Goal: Task Accomplishment & Management: Manage account settings

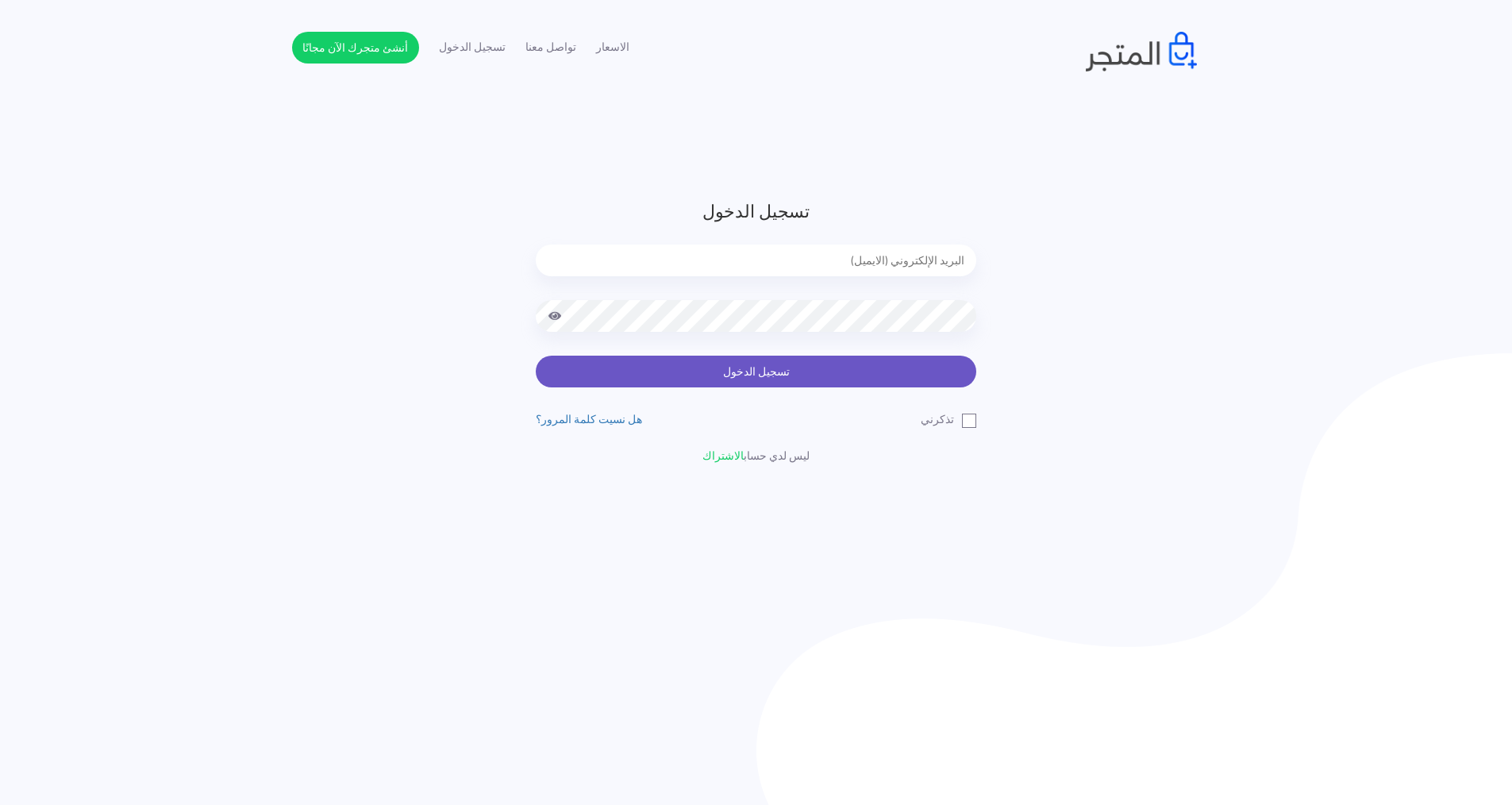
type input "[EMAIL_ADDRESS][DOMAIN_NAME]"
click at [822, 366] on button "تسجيل الدخول" at bounding box center [756, 372] width 441 height 31
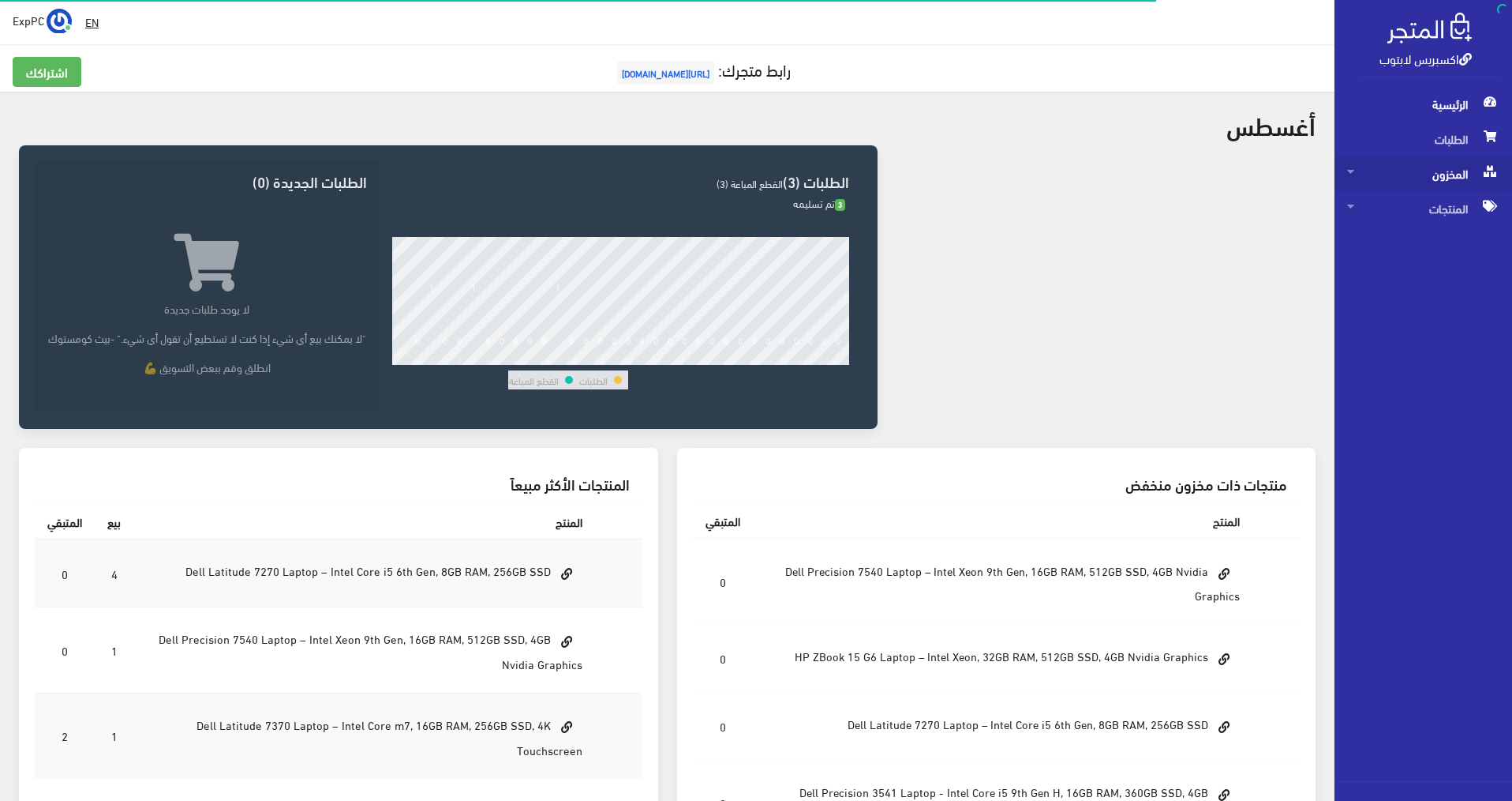
click at [1449, 181] on span "المخزون" at bounding box center [1424, 174] width 153 height 35
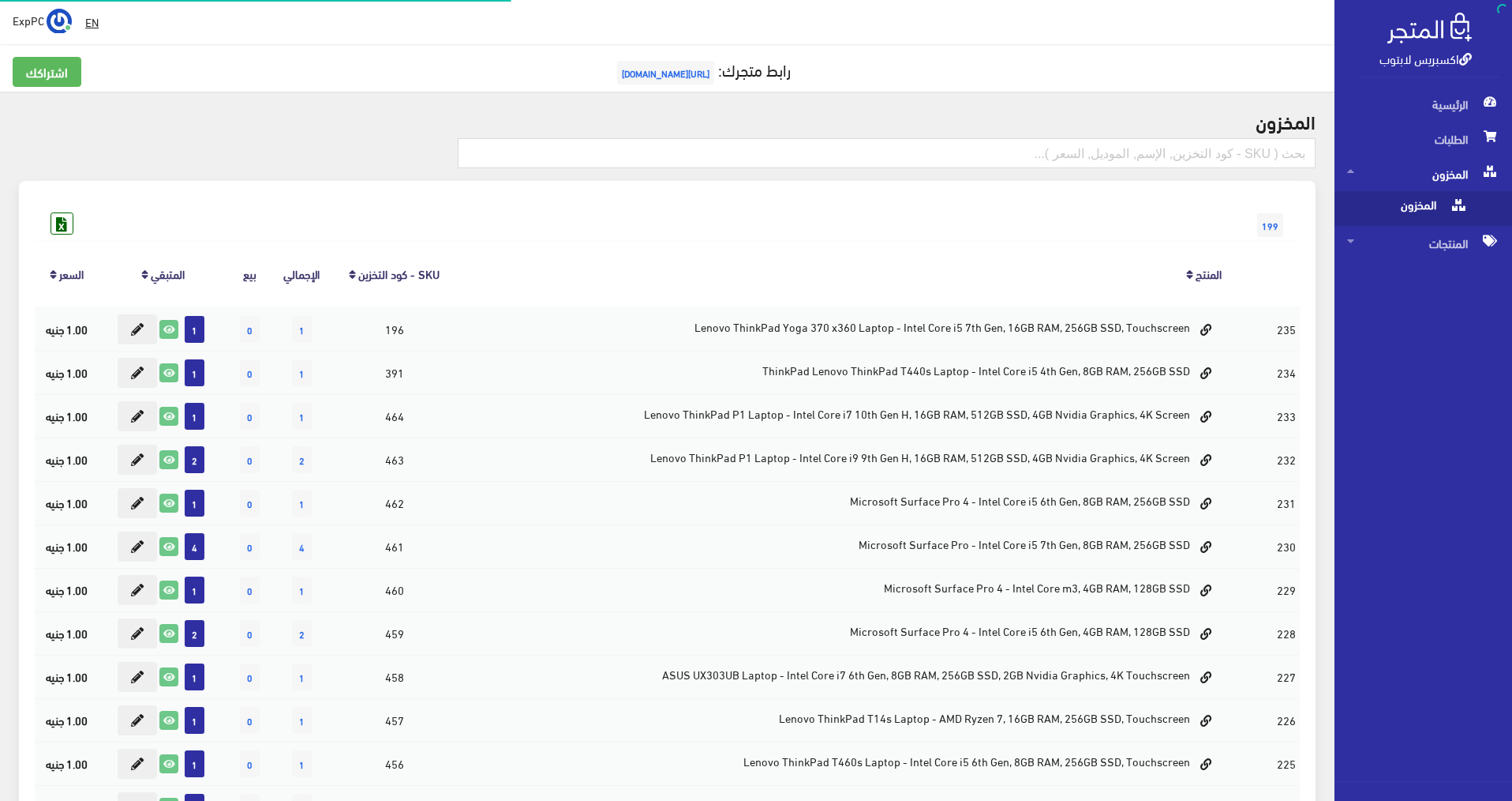
click at [1400, 205] on span "المخزون" at bounding box center [1407, 209] width 120 height 35
click at [1244, 157] on input "text" at bounding box center [886, 153] width 858 height 30
type input "ل"
type input "g6"
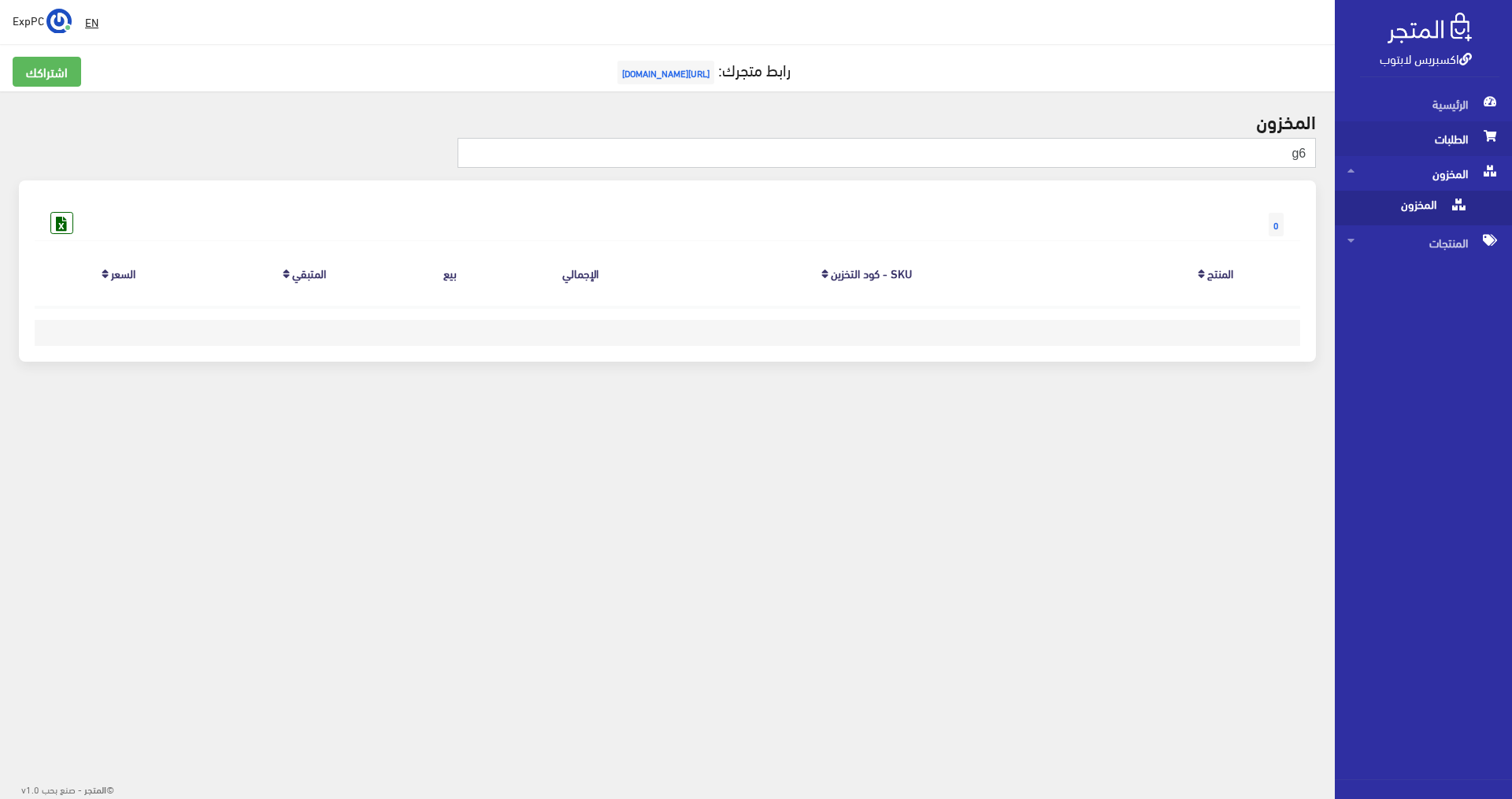
drag, startPoint x: 1283, startPoint y: 154, endPoint x: 1336, endPoint y: 154, distance: 53.0
click at [1336, 154] on div "اكسبريس لابتوب الرئيسية الطلبات المخزون EN" at bounding box center [756, 225] width 1512 height 449
type input "zbook"
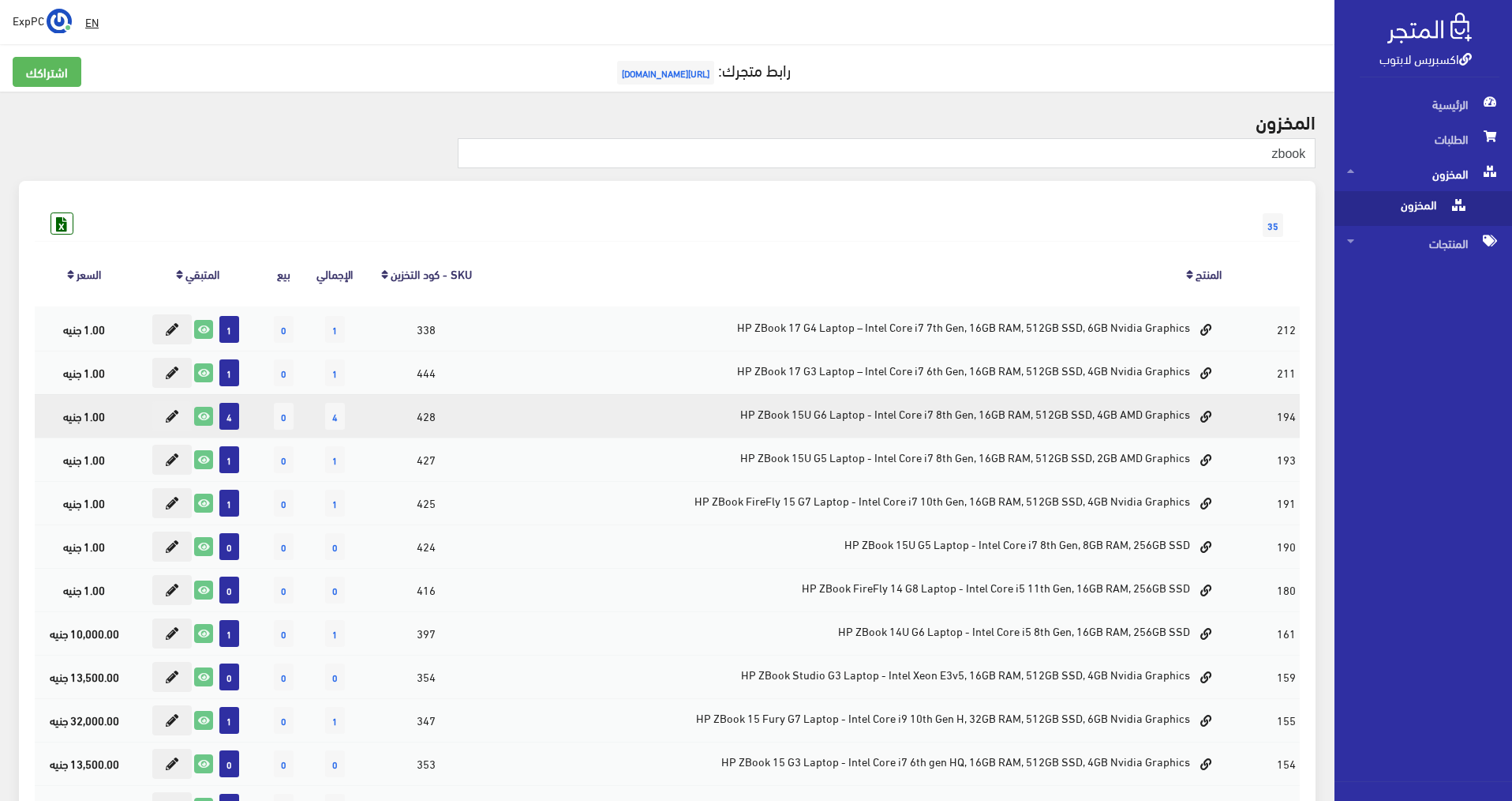
click at [892, 412] on td "HP ZBook 15U G6 Laptop - Intel Core i7 8th Gen, 16GB RAM, 512GB SSD, 4GB AMD Gr…" at bounding box center [857, 415] width 736 height 43
drag, startPoint x: 1150, startPoint y: 415, endPoint x: 1073, endPoint y: 416, distance: 77.0
click at [1073, 416] on td "HP ZBook 15U G6 Laptop - Intel Core i7 8th Gen, 16GB RAM, 512GB SSD, 4GB AMD Gr…" at bounding box center [857, 415] width 736 height 43
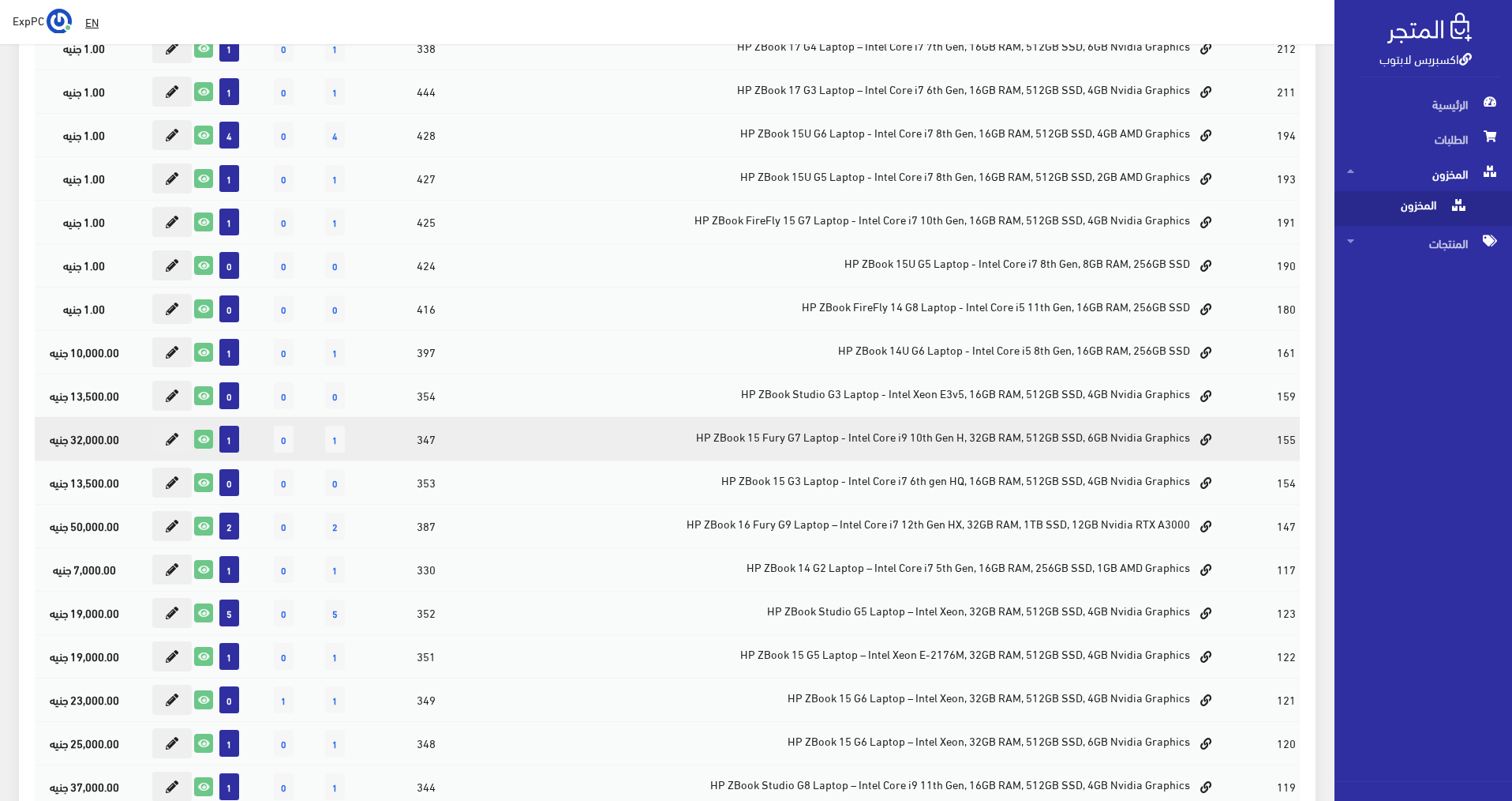
scroll to position [315, 0]
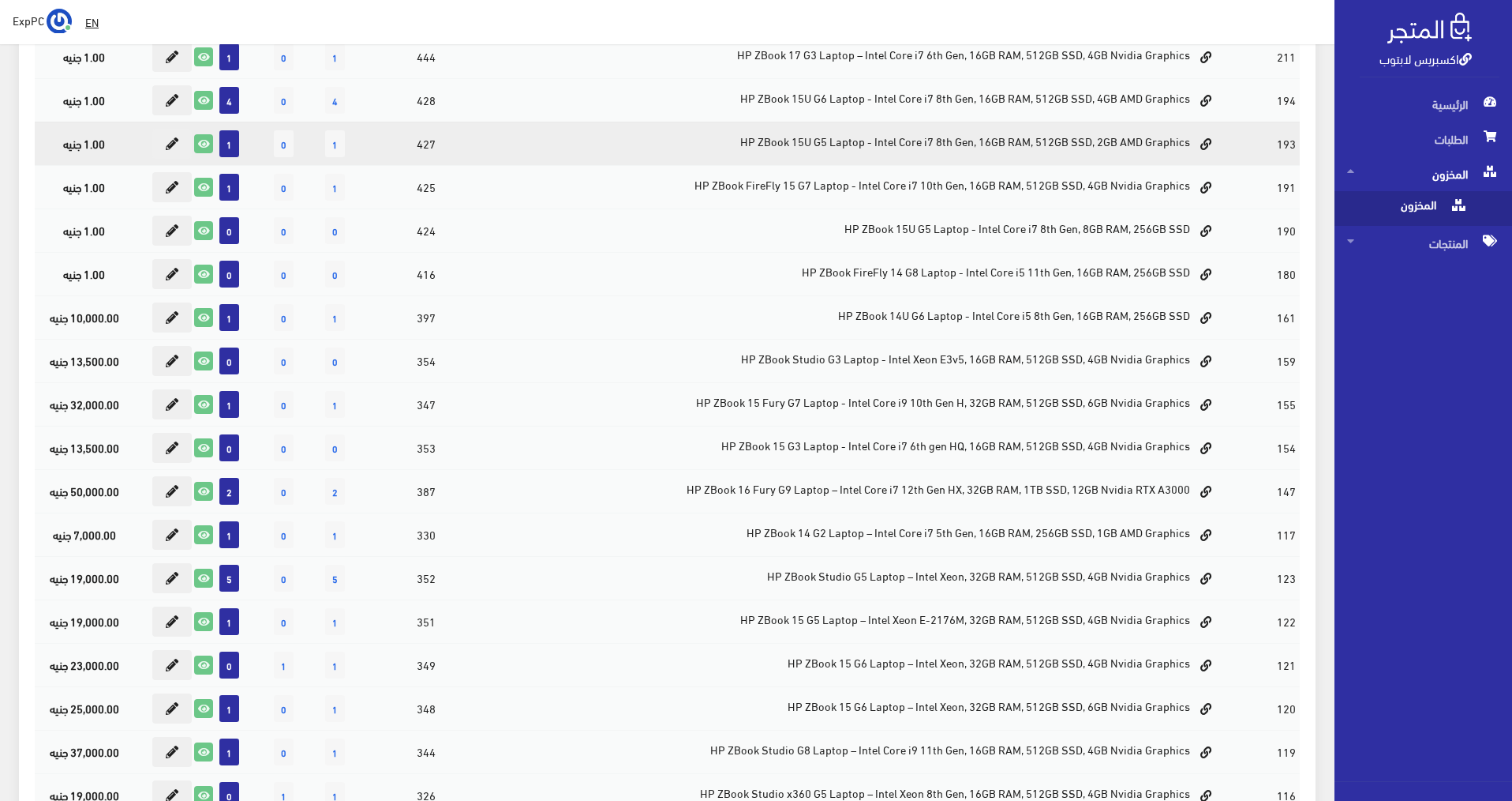
drag, startPoint x: 1139, startPoint y: 143, endPoint x: 1086, endPoint y: 143, distance: 53.0
click at [1086, 143] on td "HP ZBook 15U G5 Laptop - Intel Core i7 8th Gen, 16GB RAM, 512GB SSD, 2GB AMD Gr…" at bounding box center [857, 143] width 736 height 43
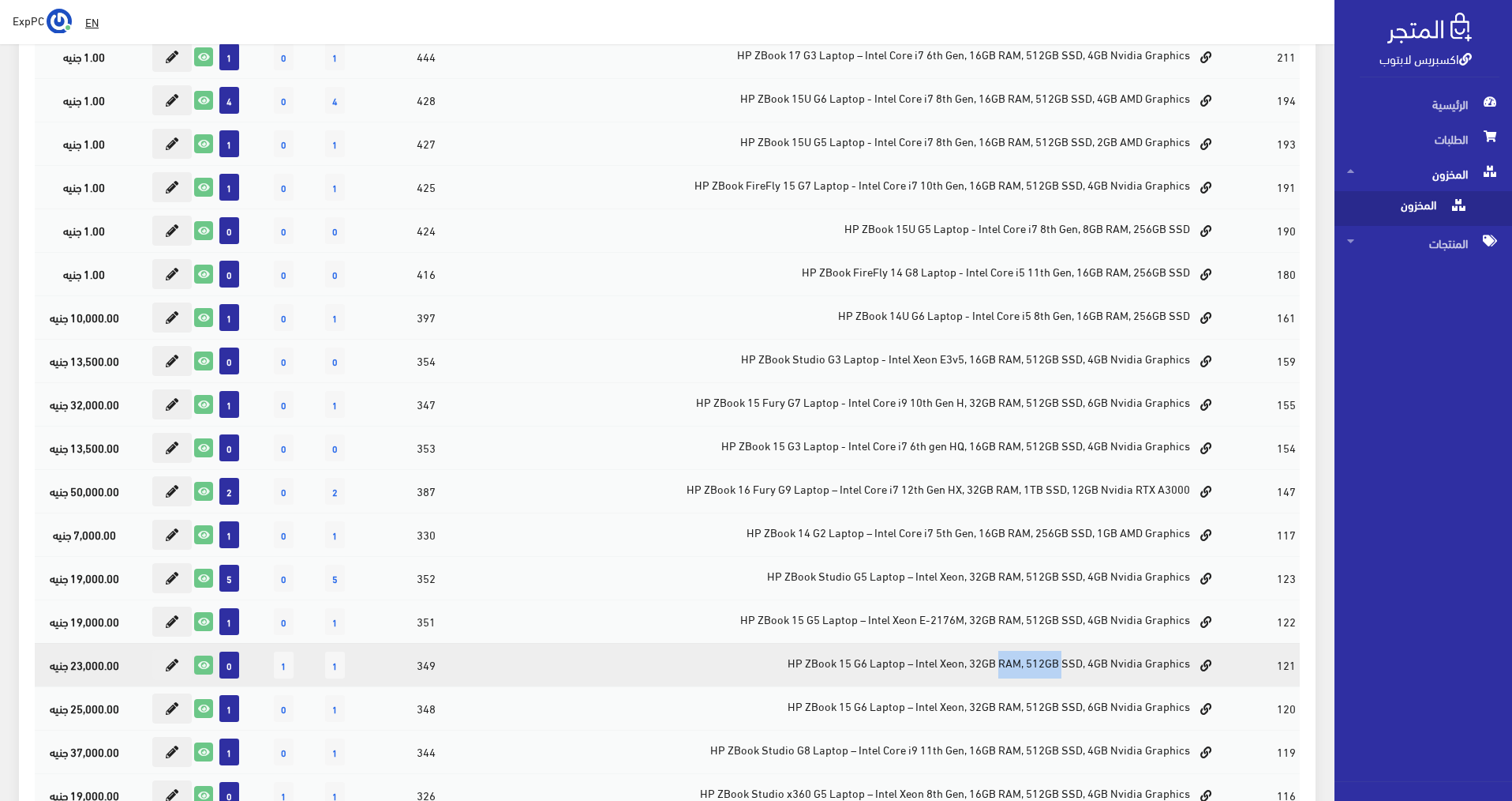
drag, startPoint x: 872, startPoint y: 662, endPoint x: 811, endPoint y: 661, distance: 61.0
click at [811, 661] on td "HP ZBook 15 G6 Laptop – Intel Xeon, 32GB RAM, 512GB SSD, 4GB Nvidia Graphics" at bounding box center [857, 664] width 736 height 43
drag, startPoint x: 981, startPoint y: 668, endPoint x: 839, endPoint y: 657, distance: 142.4
click at [839, 657] on td "HP ZBook 15 G6 Laptop – Intel Xeon, 32GB RAM, 512GB SSD, 4GB Nvidia Graphics" at bounding box center [857, 664] width 736 height 43
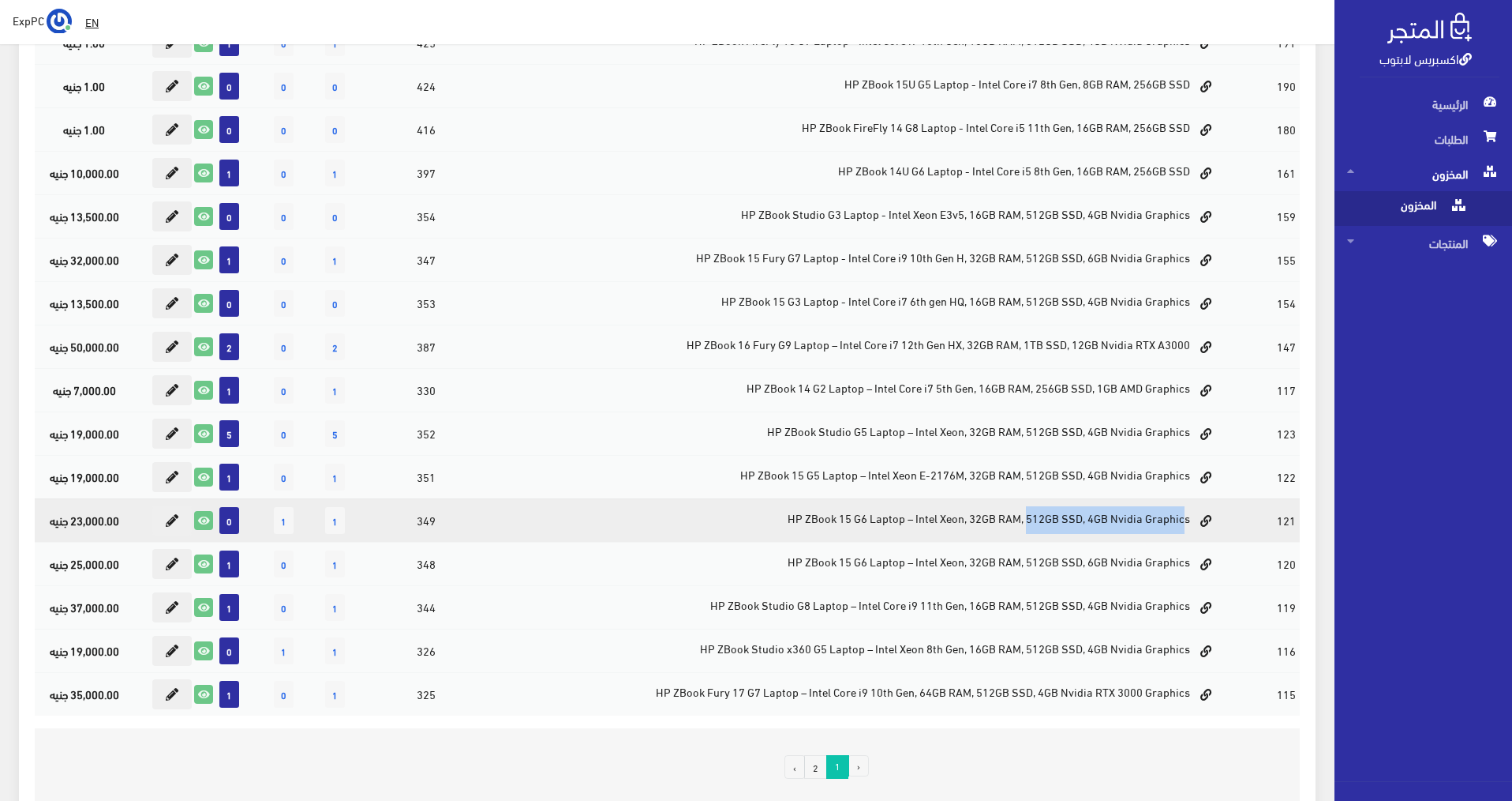
scroll to position [474, 0]
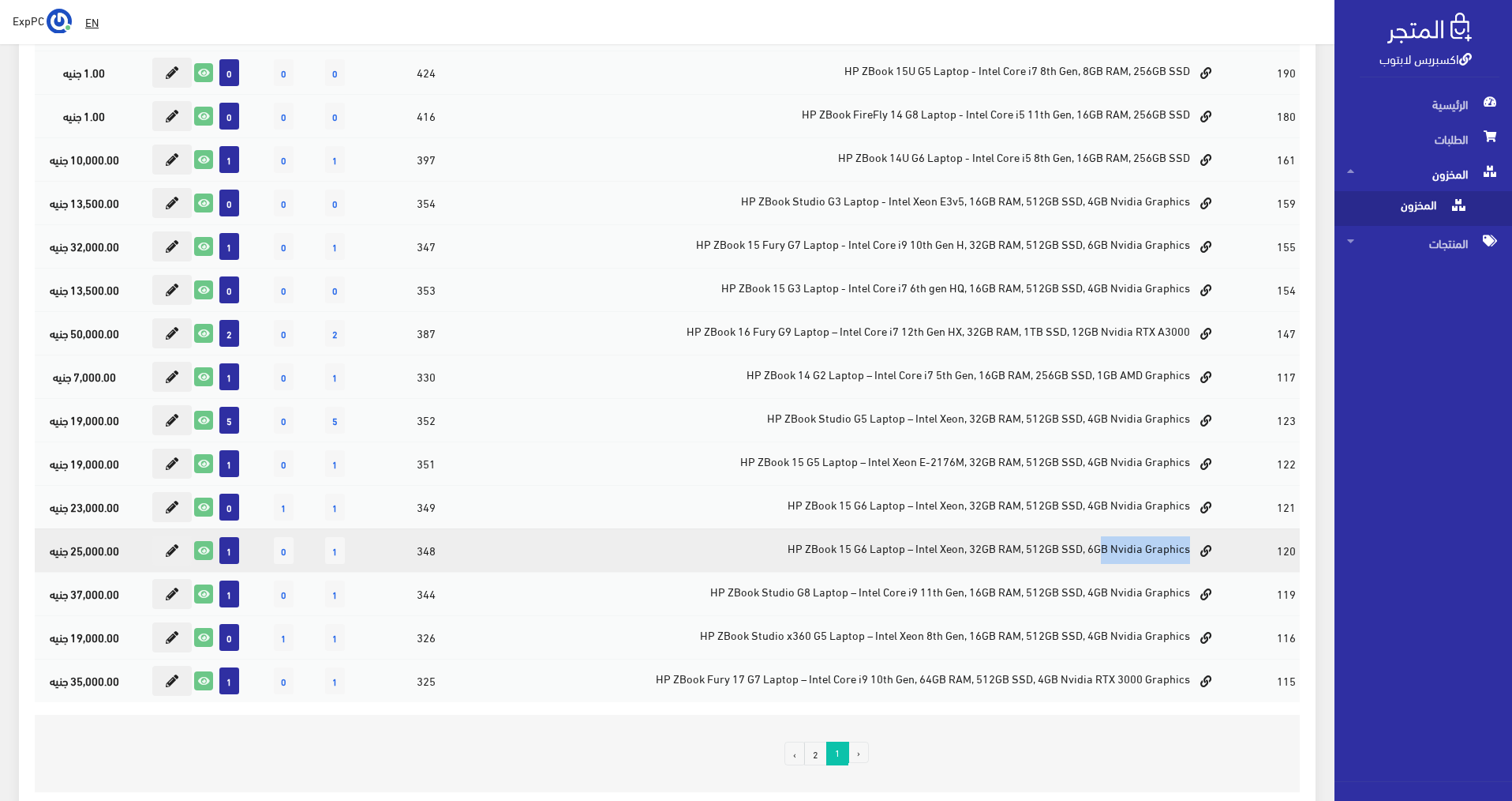
drag, startPoint x: 988, startPoint y: 554, endPoint x: 907, endPoint y: 548, distance: 81.2
click at [907, 548] on td "HP ZBook 15 G6 Laptop – Intel Xeon, 32GB RAM, 512GB SSD, 6GB Nvidia Graphics" at bounding box center [857, 549] width 736 height 43
